Goal: Information Seeking & Learning: Learn about a topic

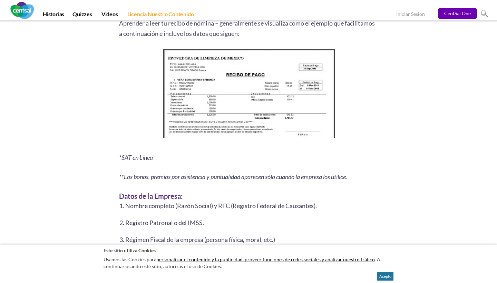
scroll to position [899, 0]
click at [460, 12] on link "CentSai One" at bounding box center [457, 13] width 39 height 11
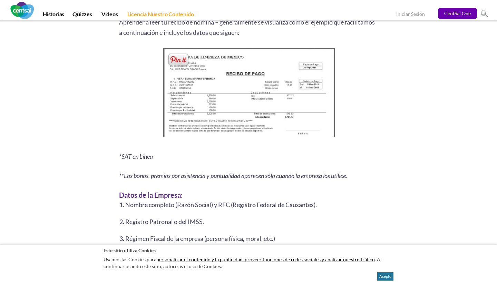
click at [298, 120] on img at bounding box center [248, 94] width 177 height 96
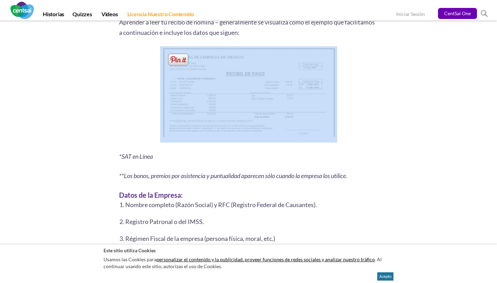
click at [298, 120] on img at bounding box center [248, 94] width 177 height 96
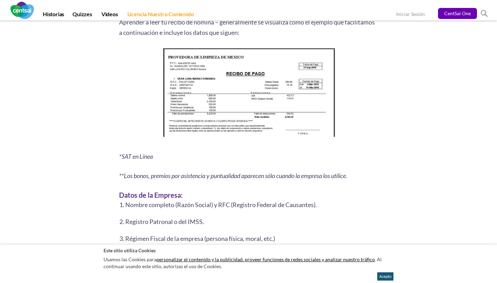
click at [391, 275] on button "Acepto" at bounding box center [385, 276] width 16 height 8
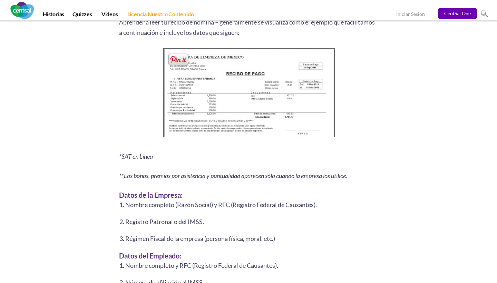
click at [320, 111] on img at bounding box center [248, 94] width 177 height 96
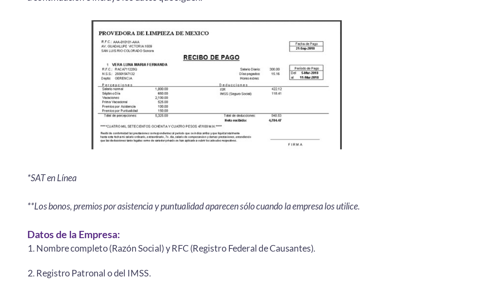
click at [244, 101] on p at bounding box center [248, 149] width 259 height 96
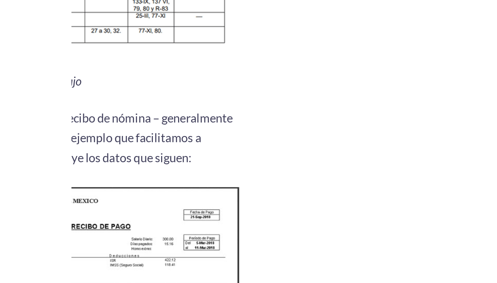
scroll to position [912, 0]
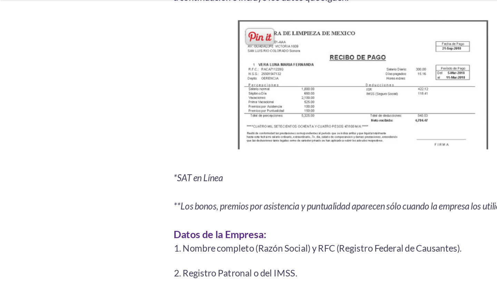
click at [212, 51] on img at bounding box center [248, 81] width 177 height 96
click at [236, 69] on img at bounding box center [248, 81] width 177 height 96
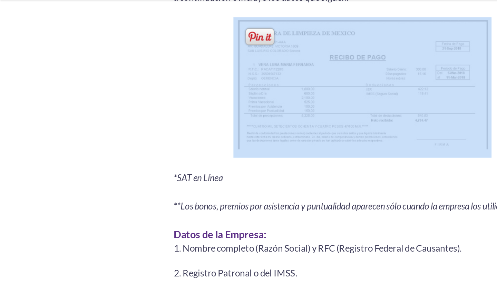
click at [236, 69] on img at bounding box center [248, 81] width 177 height 96
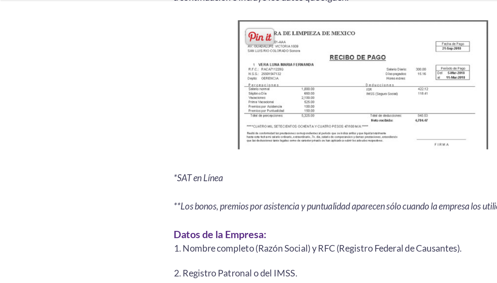
click at [245, 56] on img at bounding box center [248, 81] width 177 height 96
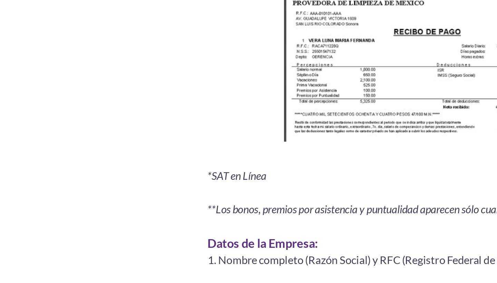
click at [178, 265] on ol "Nombre completo (Razón Social) y RFC (Registro Federal de Causantes). Registro …" at bounding box center [248, 286] width 259 height 43
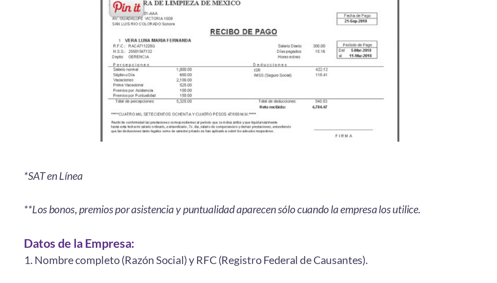
scroll to position [804, 0]
